Goal: Transaction & Acquisition: Subscribe to service/newsletter

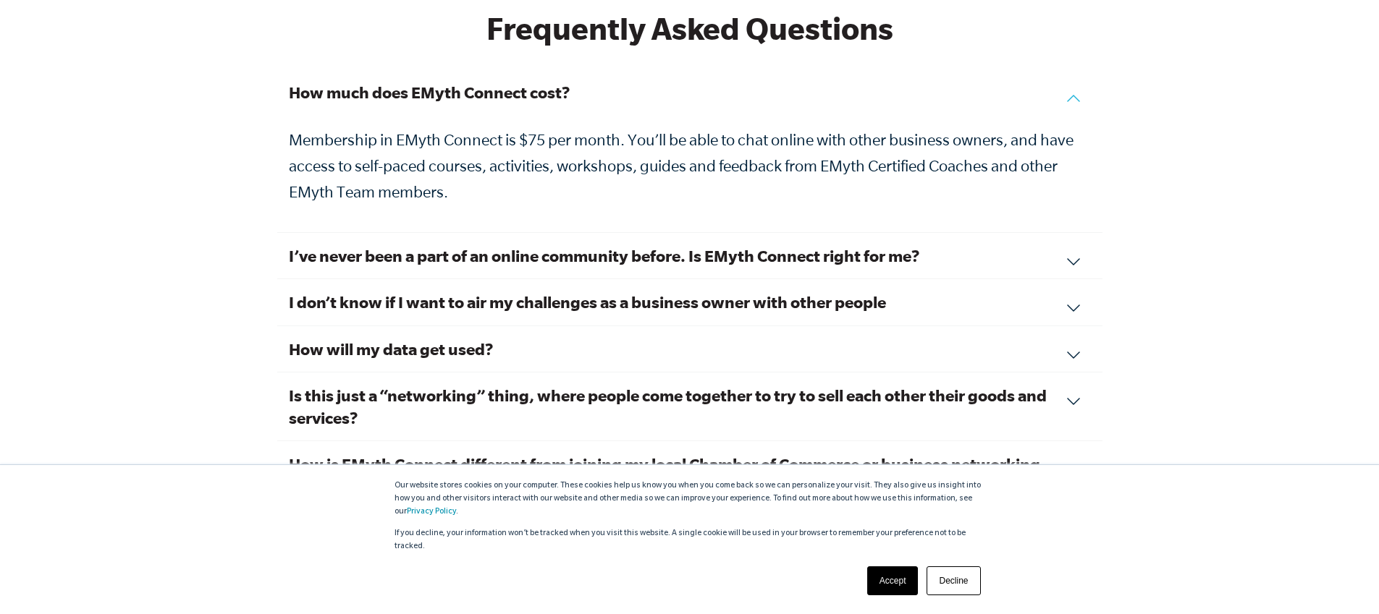
scroll to position [4925, 0]
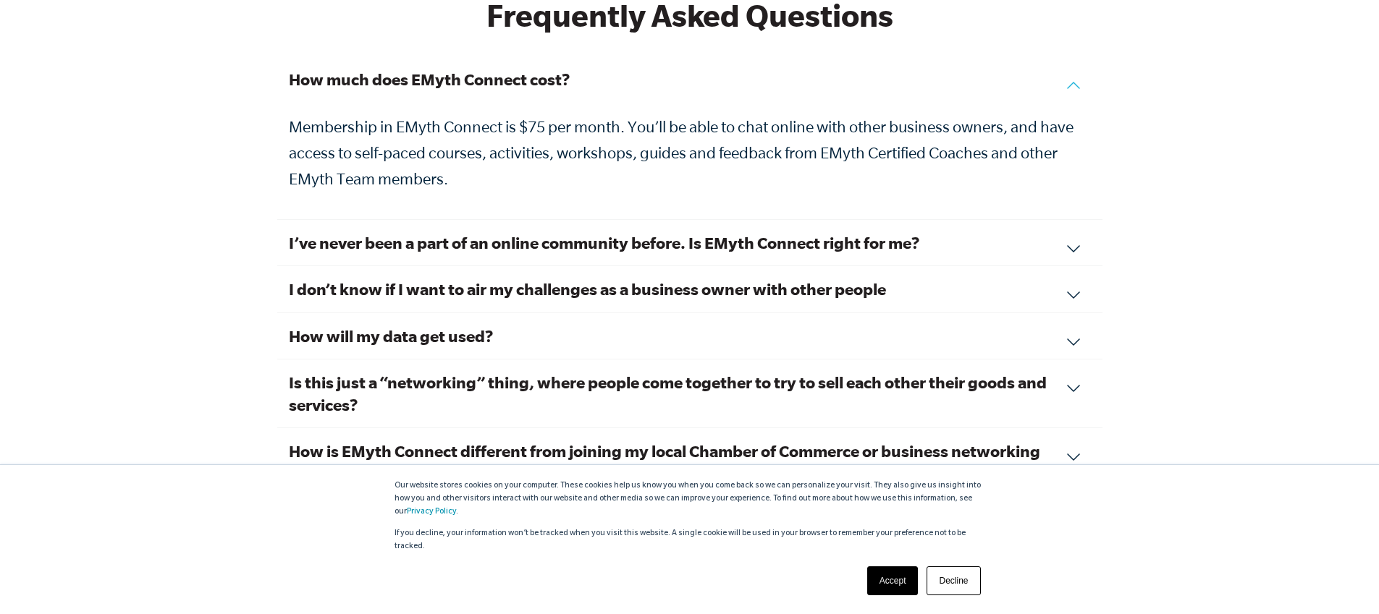
click at [1075, 233] on div "I’ve never been a part of an online community before. Is EMyth Connect right fo…" at bounding box center [689, 243] width 825 height 46
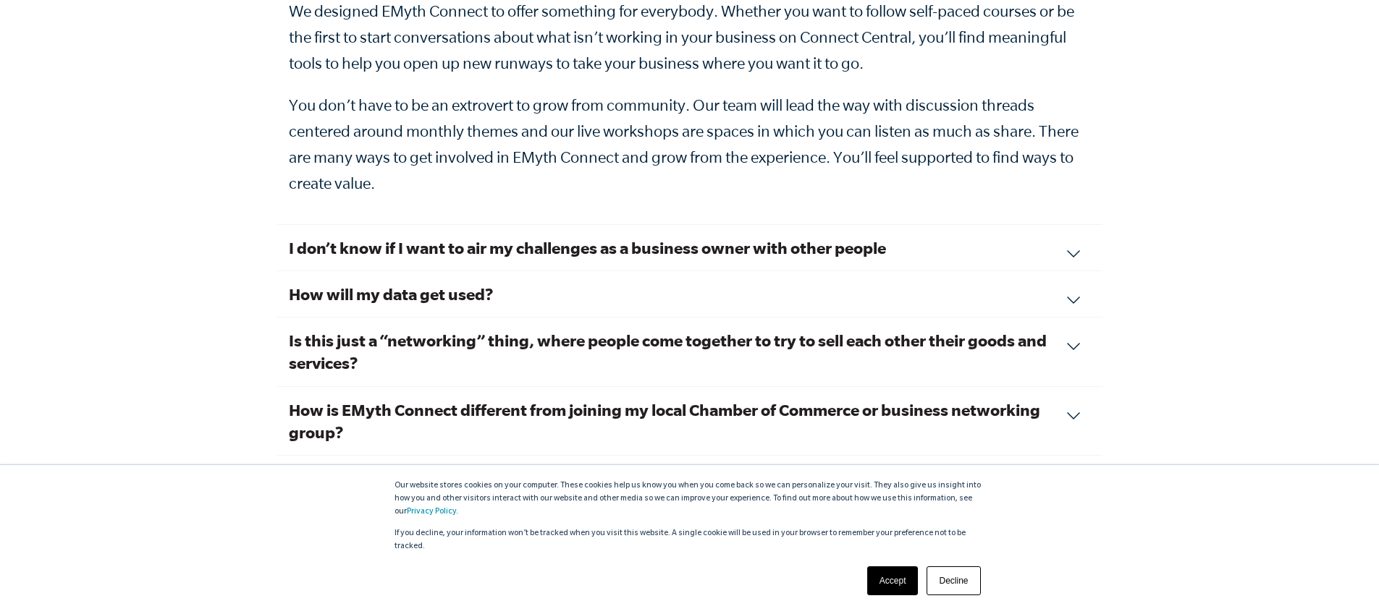
scroll to position [5107, 0]
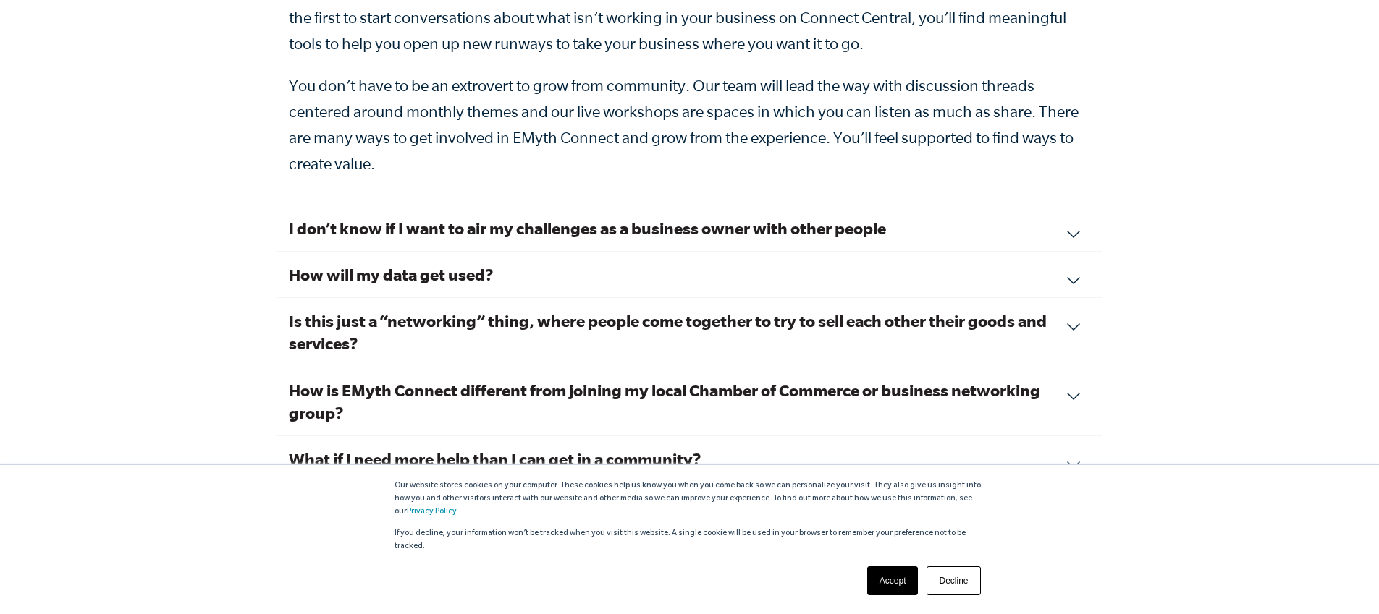
click at [710, 217] on h3 "I don’t know if I want to air my challenges as a business owner with other peop…" at bounding box center [690, 228] width 802 height 22
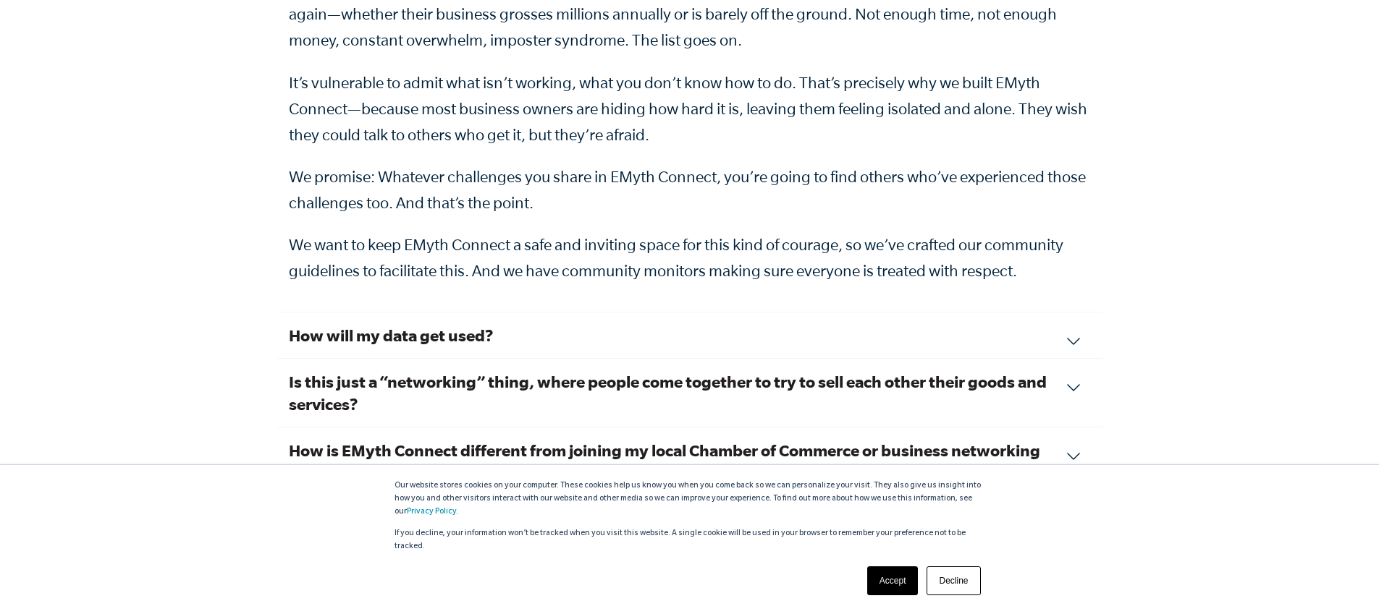
scroll to position [5371, 0]
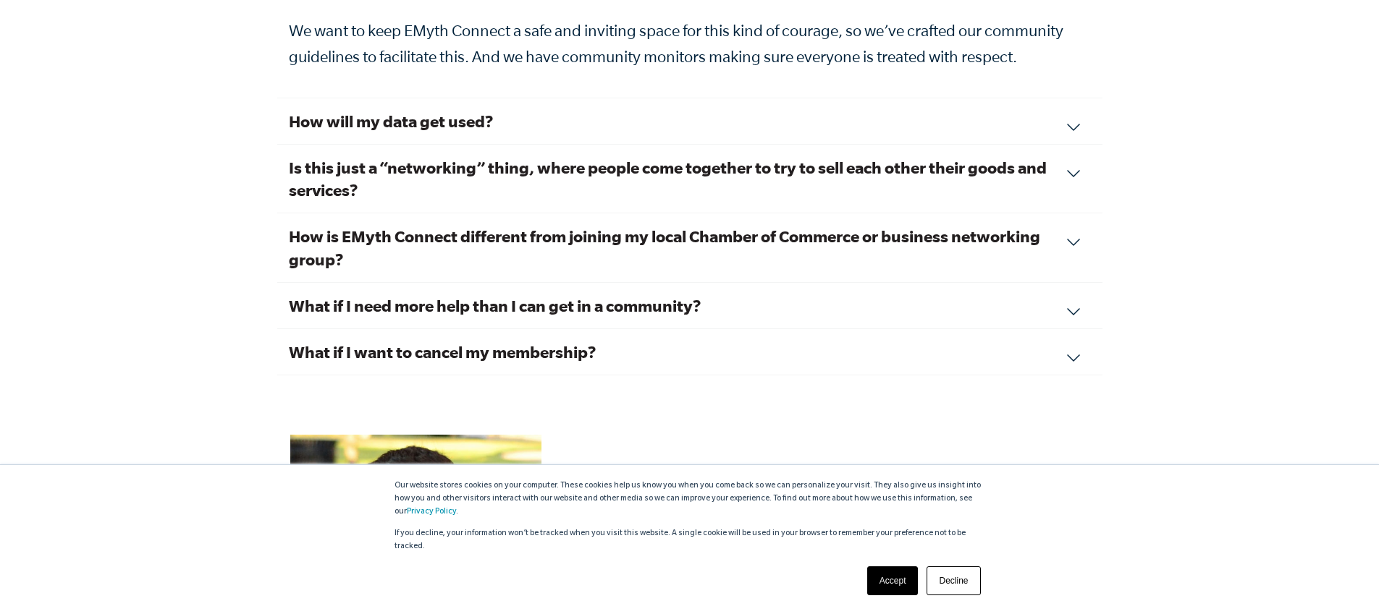
click at [584, 110] on h3 "How will my data get used?" at bounding box center [690, 121] width 802 height 22
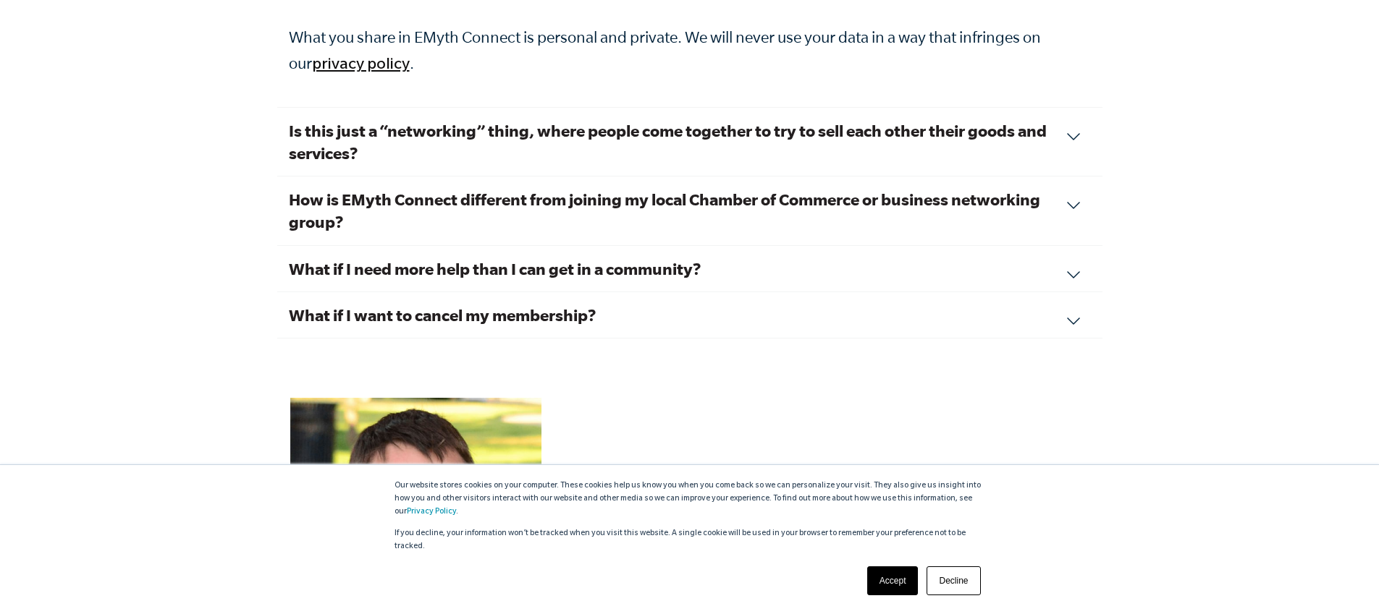
scroll to position [5164, 0]
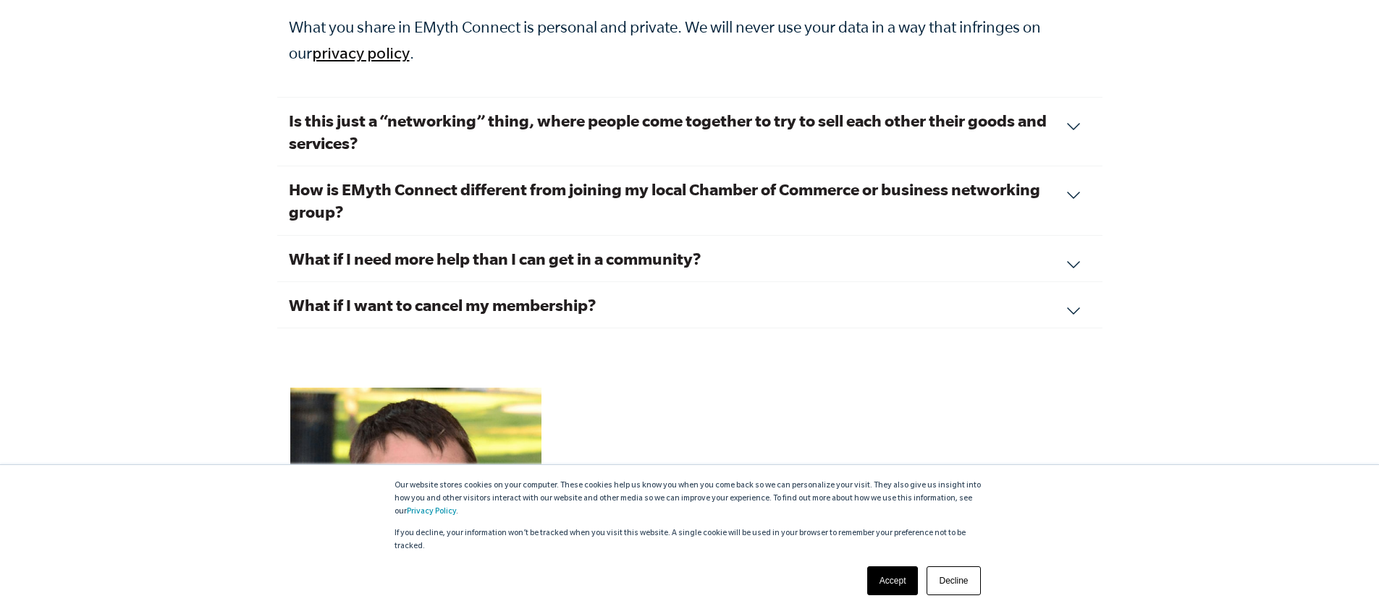
click at [504, 129] on h3 "Is this just a “networking” thing, where people come together to try to sell ea…" at bounding box center [690, 131] width 802 height 45
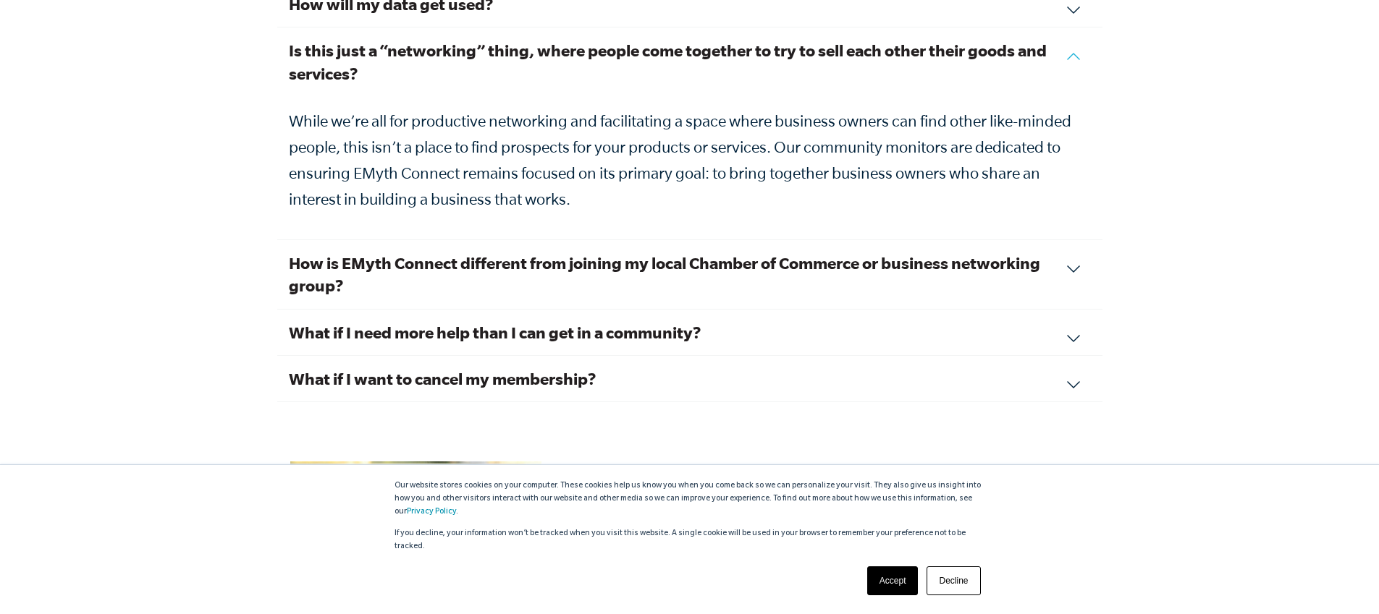
scroll to position [5186, 0]
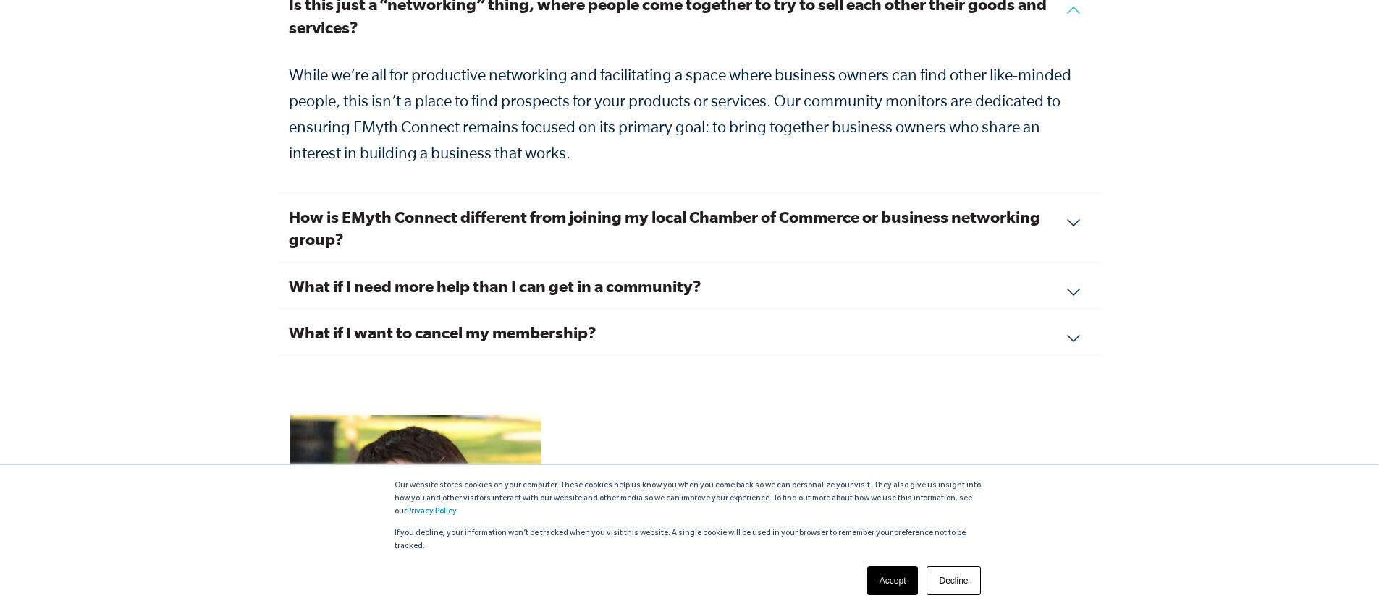
click at [564, 221] on h3 "How is EMyth Connect different from joining my local Chamber of Commerce or bus…" at bounding box center [690, 228] width 802 height 45
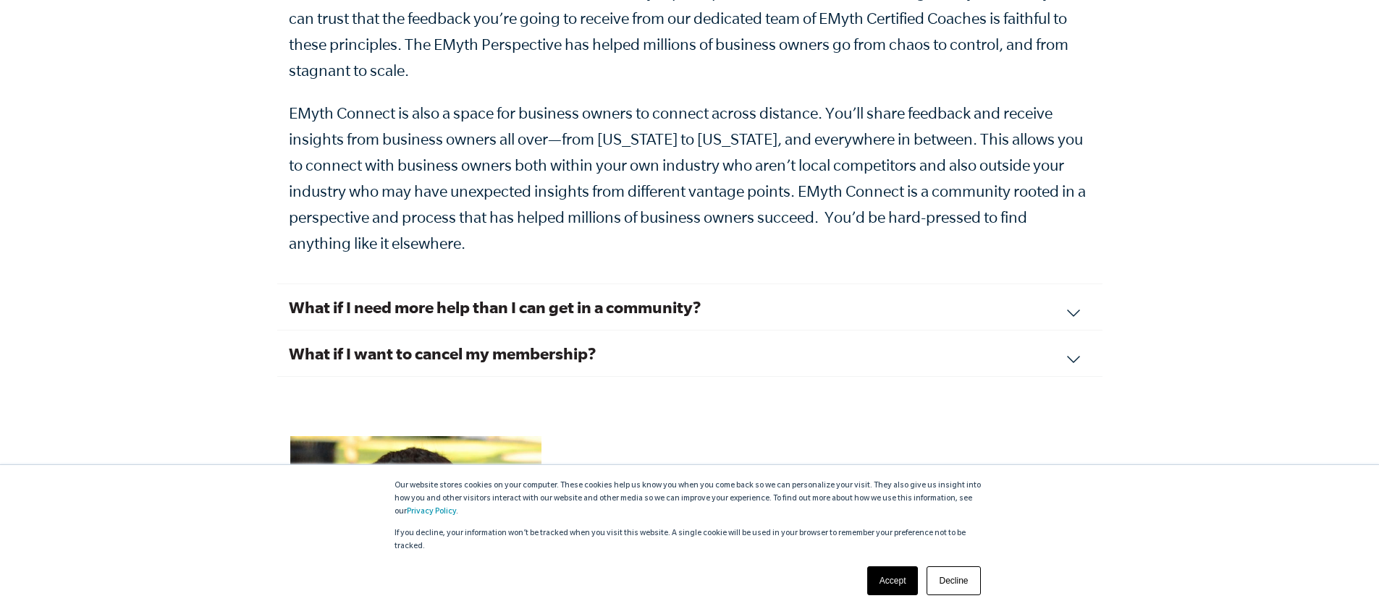
scroll to position [5443, 0]
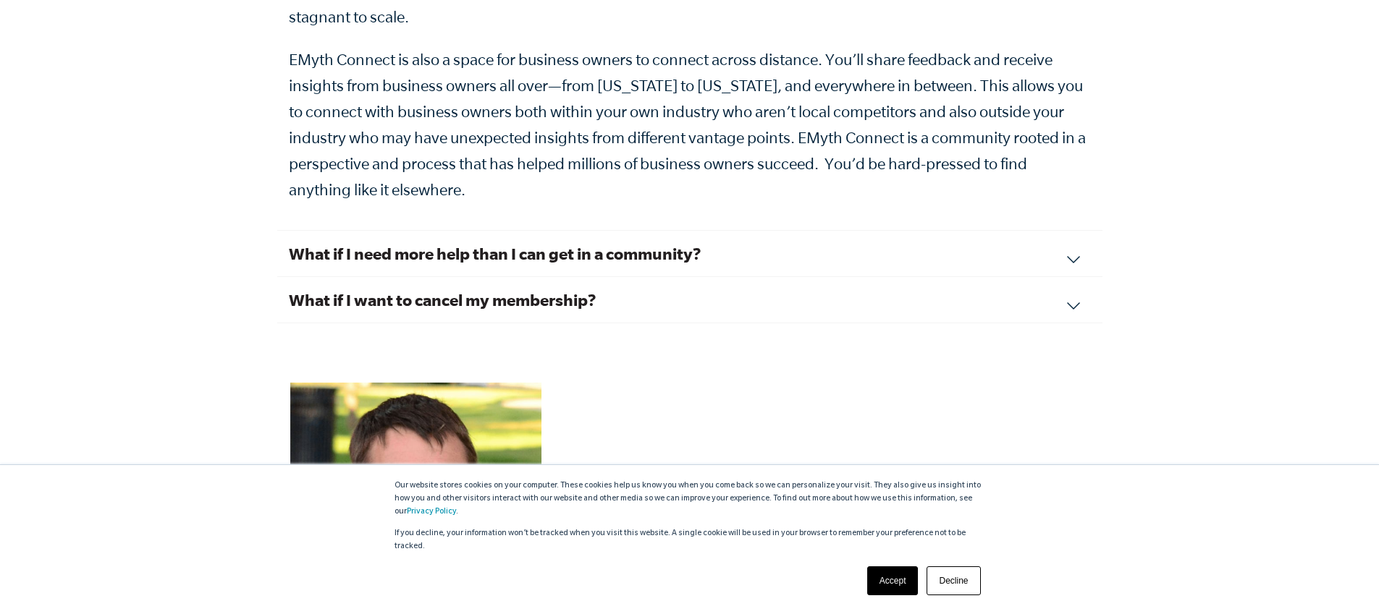
click at [728, 242] on h3 "What if I need more help than I can get in a community?" at bounding box center [690, 253] width 802 height 22
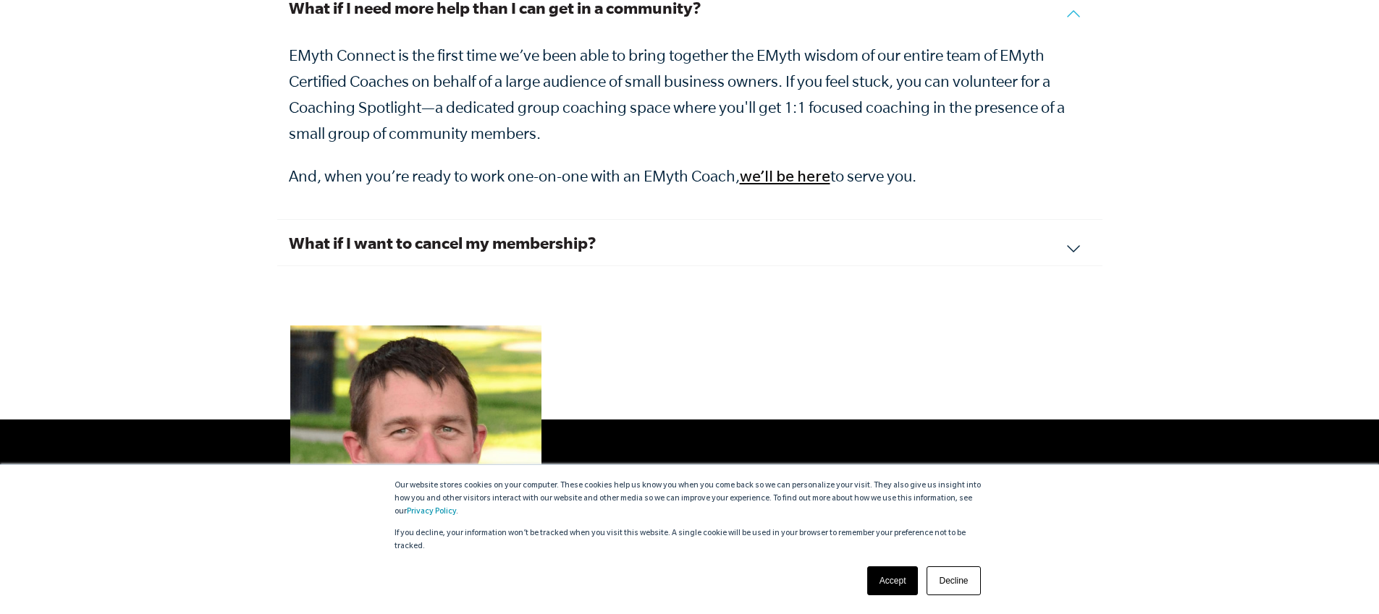
scroll to position [5333, 0]
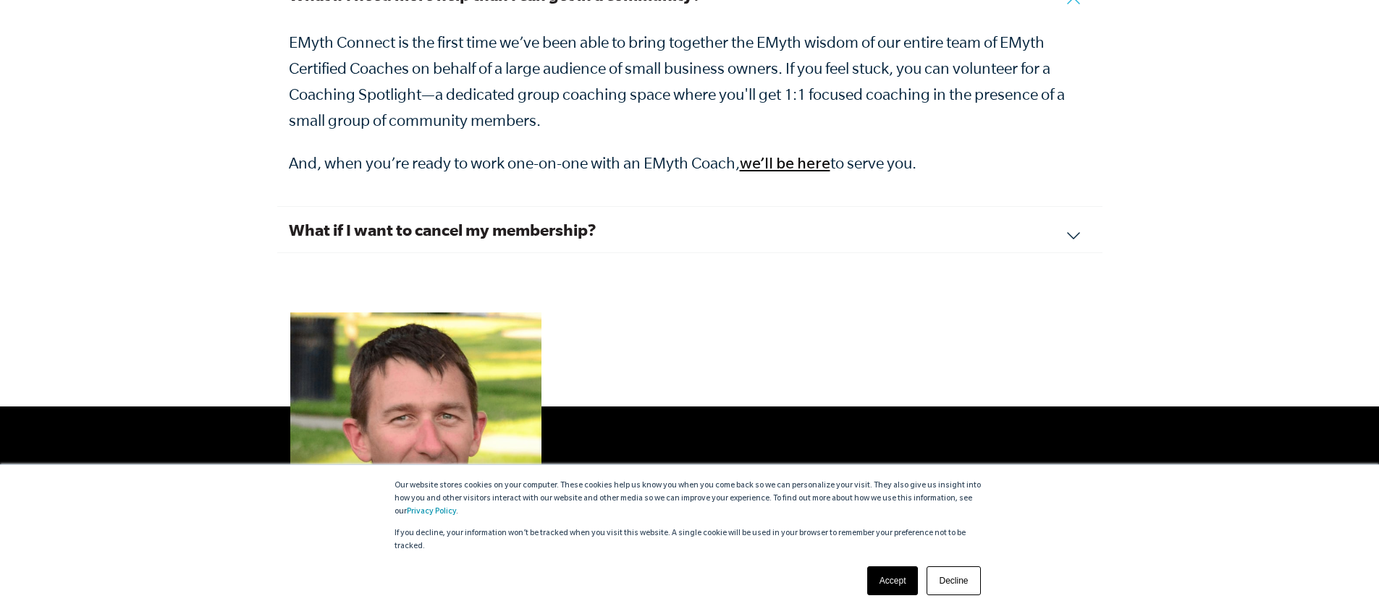
click at [597, 224] on div "What if I want to cancel my membership? We hope you feel the value of your conn…" at bounding box center [689, 230] width 825 height 46
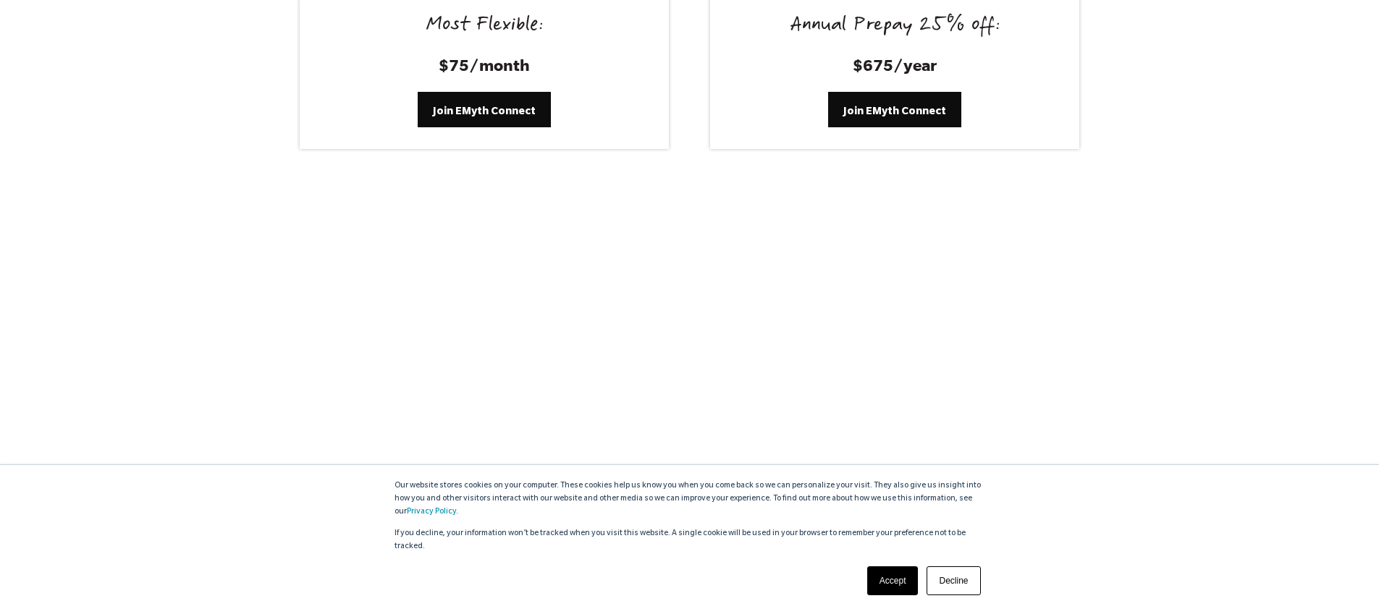
scroll to position [6129, 0]
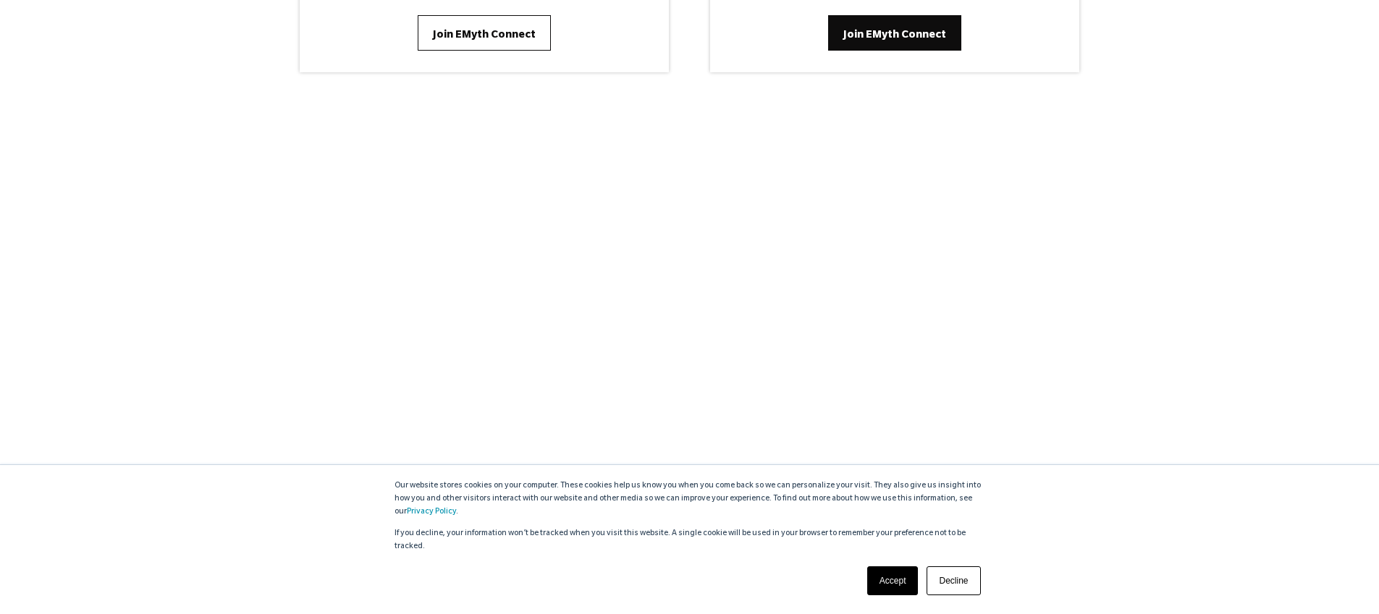
click at [469, 26] on span "Join EMyth Connect" at bounding box center [484, 34] width 103 height 16
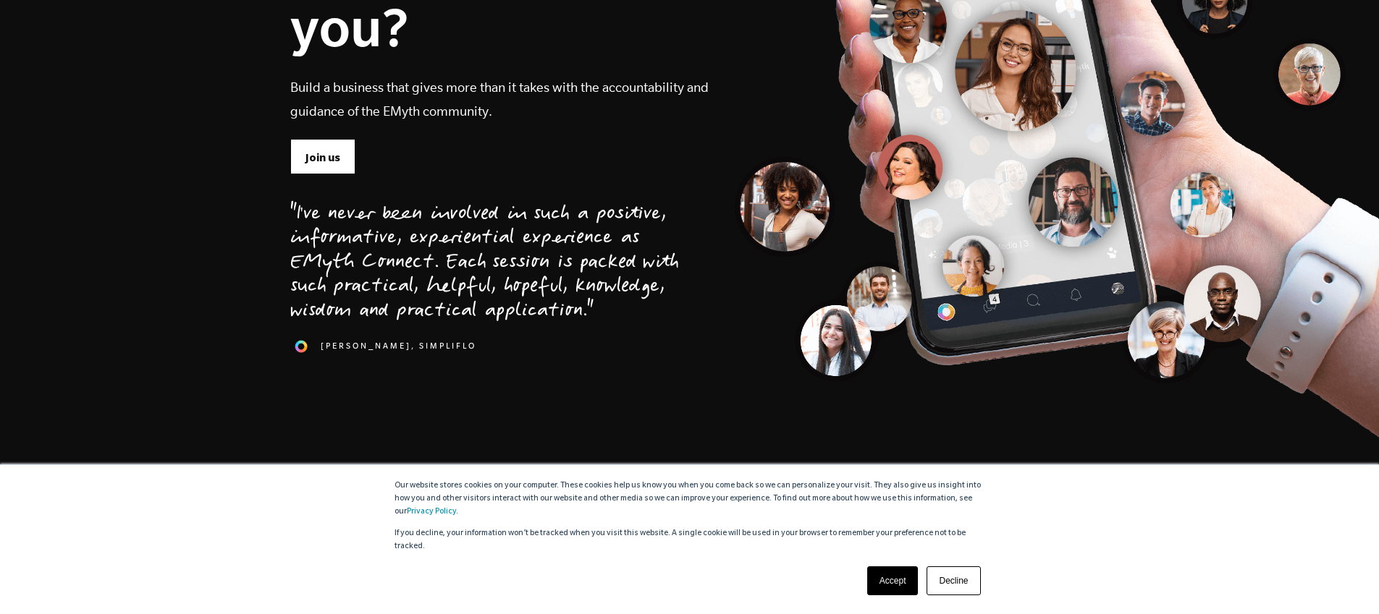
scroll to position [315, 0]
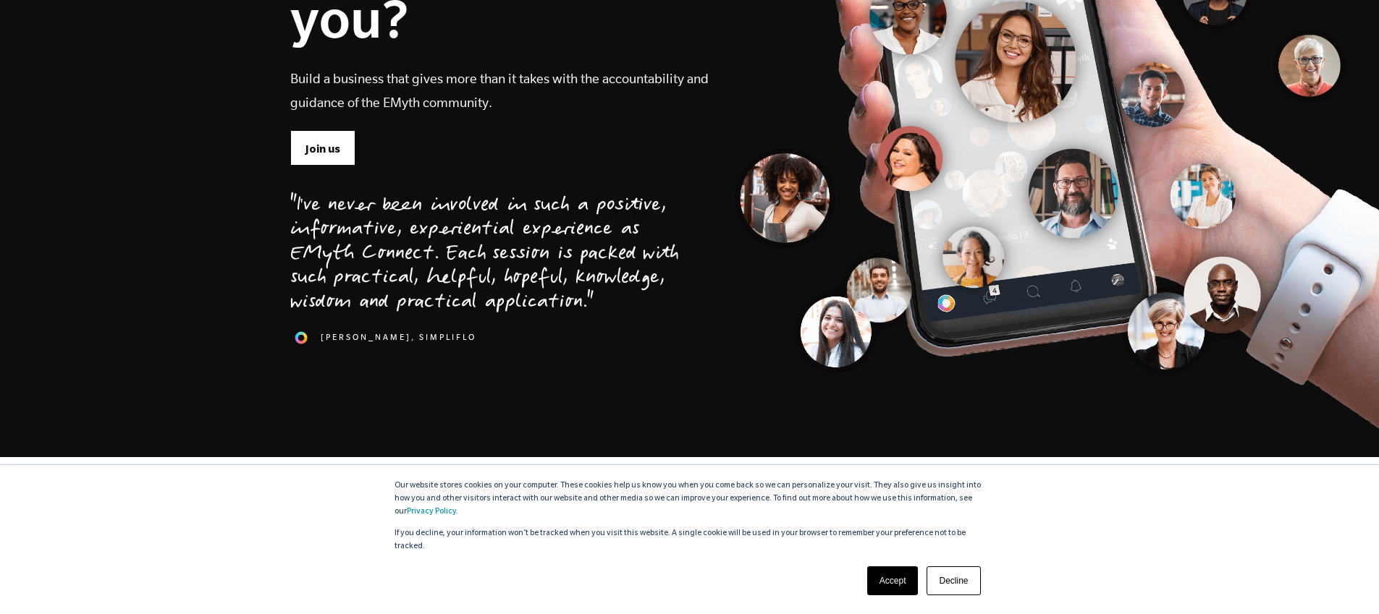
click at [909, 583] on link "Accept" at bounding box center [892, 581] width 51 height 29
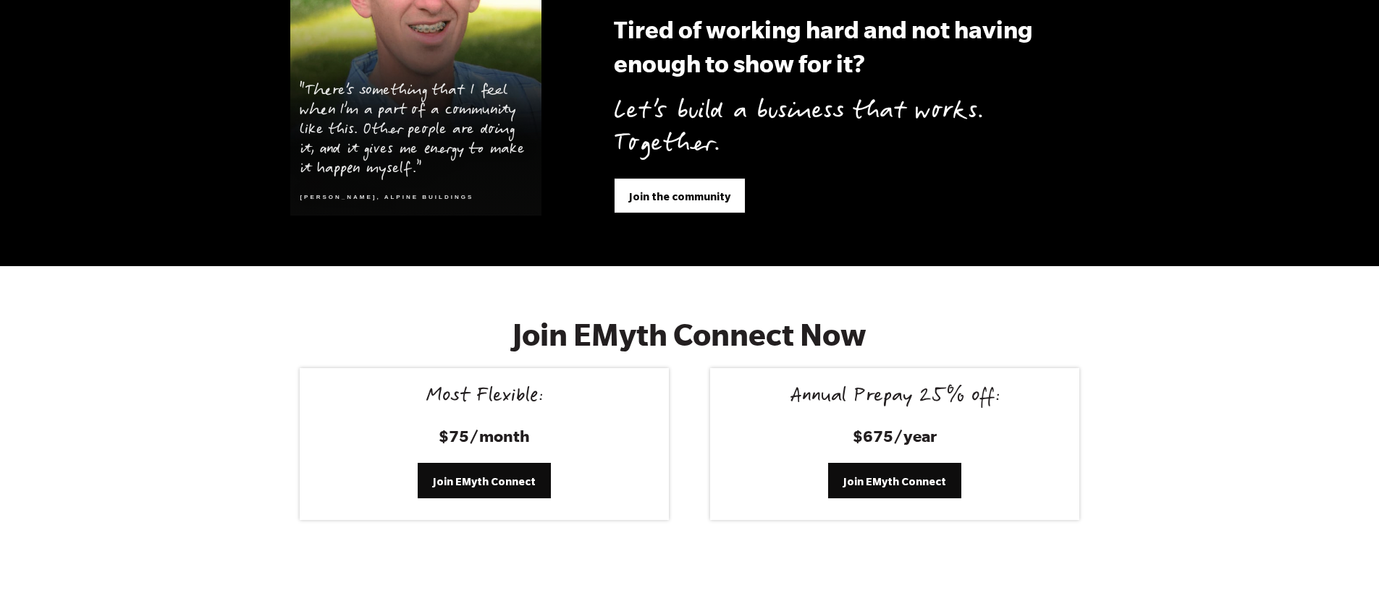
scroll to position [5610, 0]
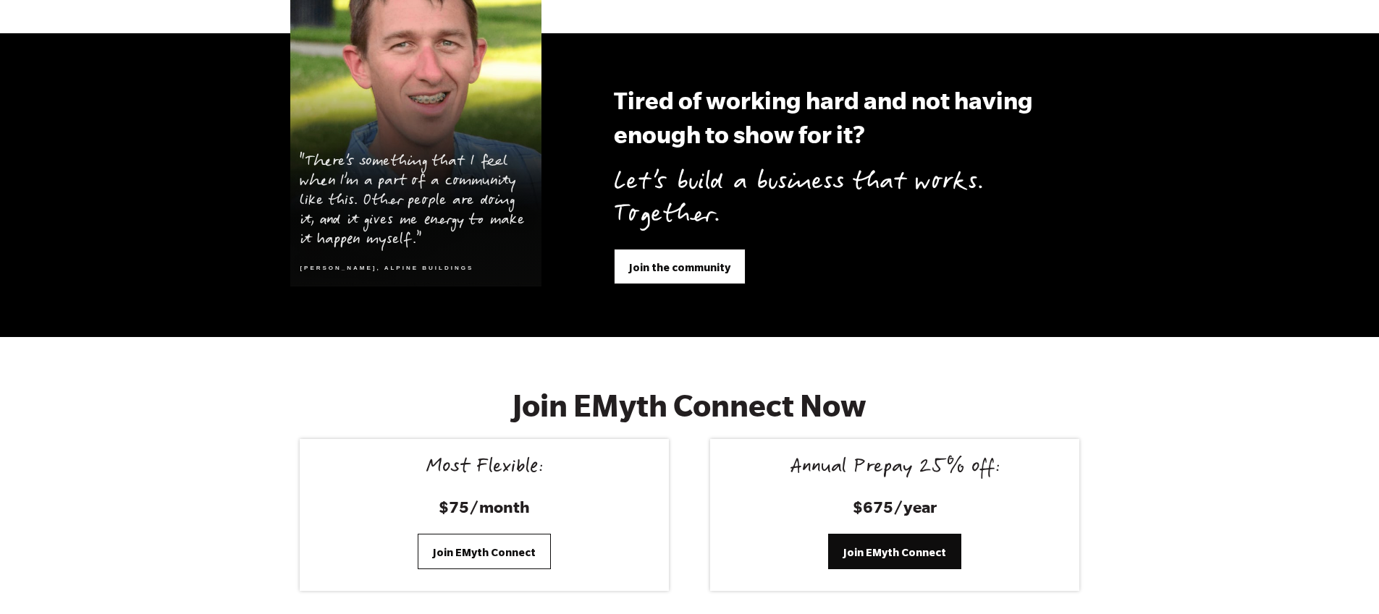
click at [473, 545] on span "Join EMyth Connect" at bounding box center [484, 553] width 103 height 16
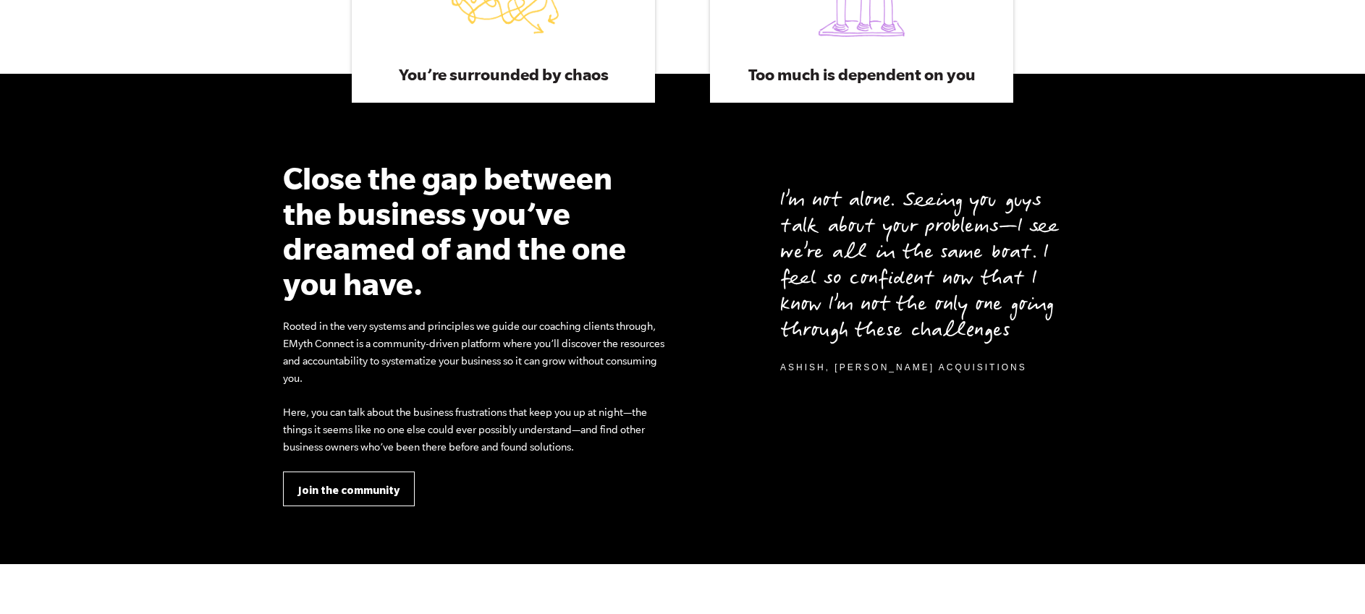
scroll to position [1011, 0]
